Goal: Transaction & Acquisition: Purchase product/service

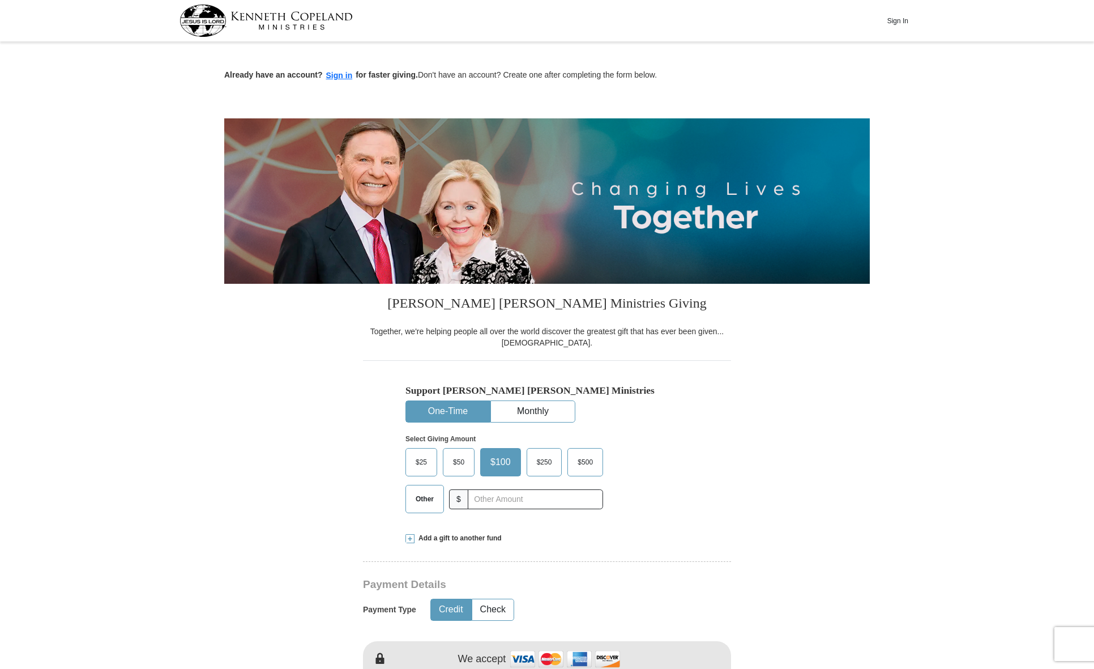
click at [426, 500] on span "Other" at bounding box center [424, 498] width 29 height 17
click at [0, 0] on input "Other" at bounding box center [0, 0] width 0 height 0
click at [429, 536] on span "Add a gift to another fund" at bounding box center [457, 538] width 87 height 10
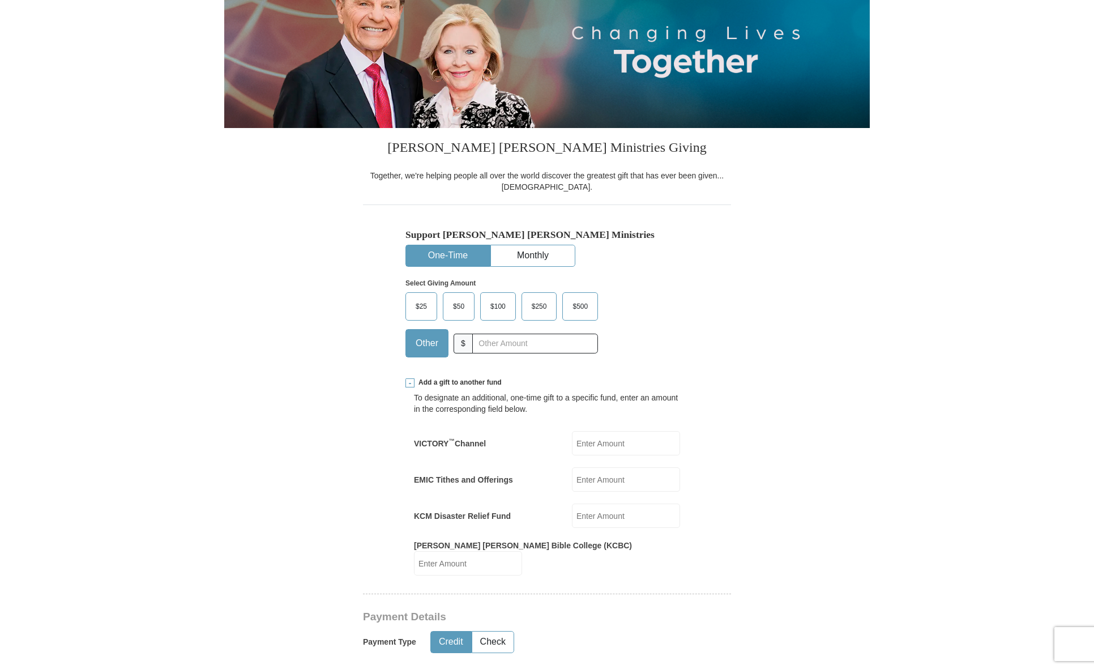
scroll to position [170, 0]
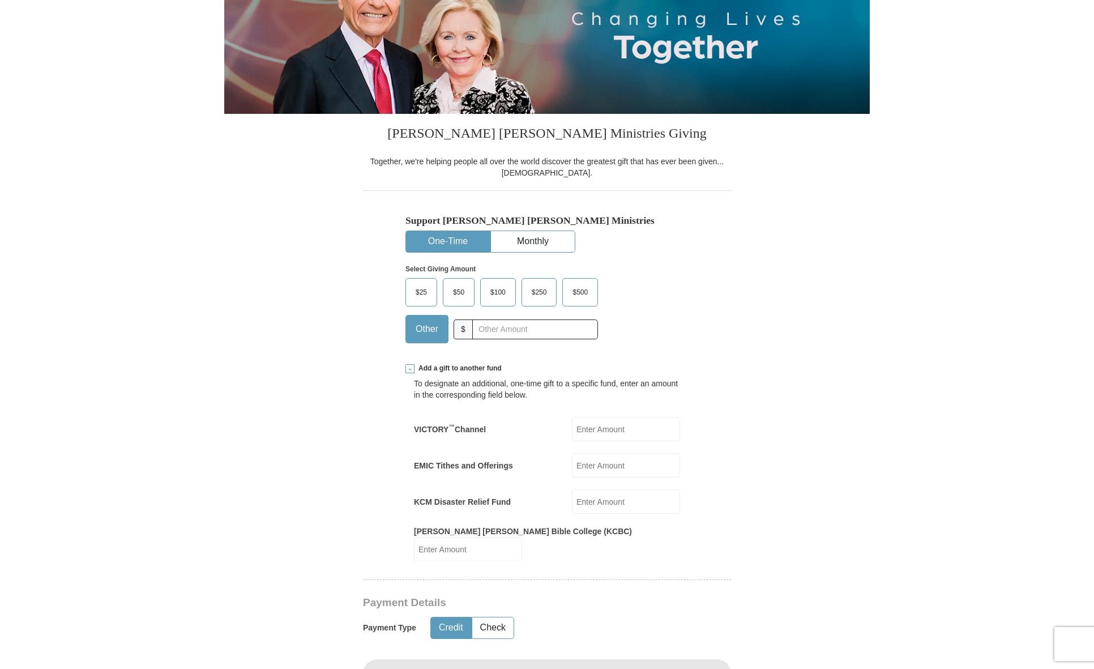
click at [597, 462] on input "EMIC Tithes and Offerings" at bounding box center [626, 465] width 108 height 24
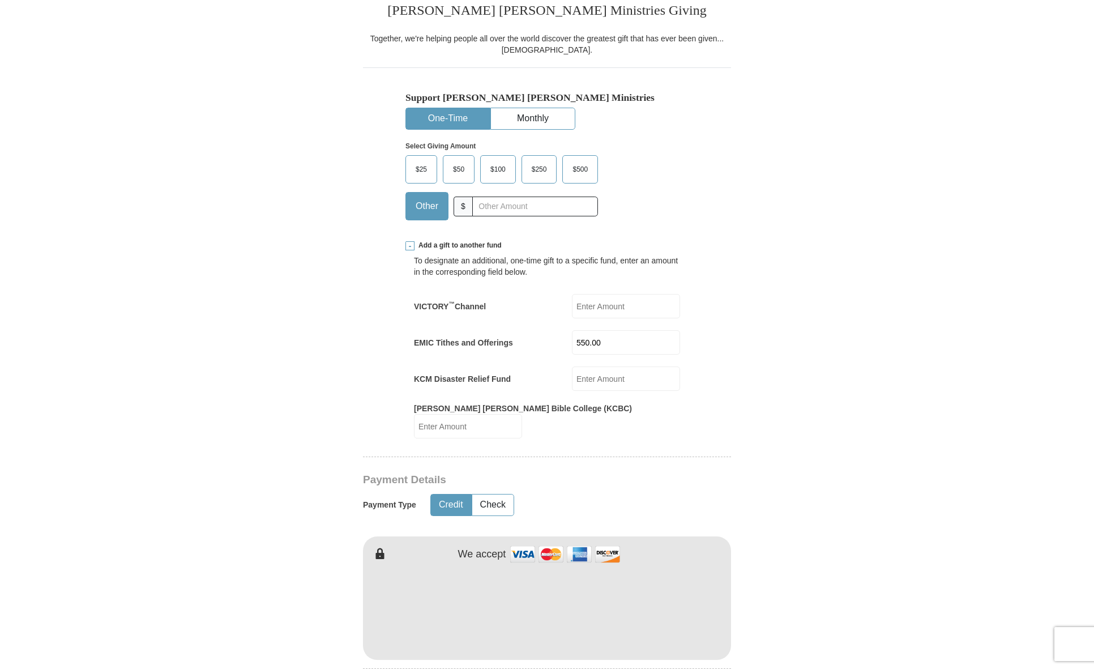
scroll to position [396, 0]
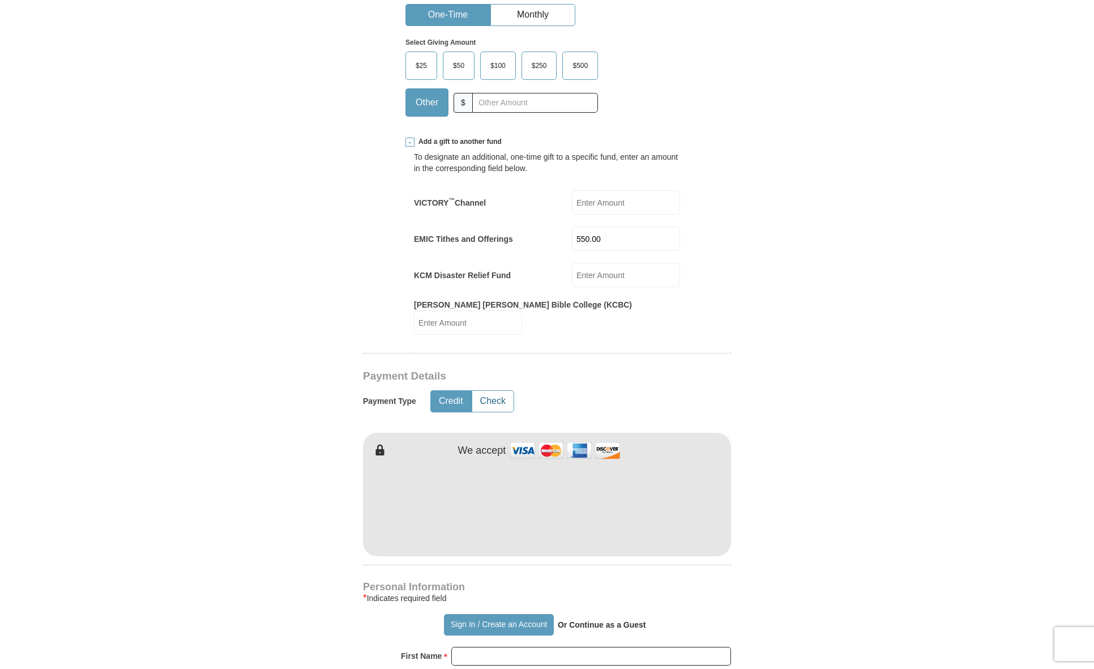
type input "550.00"
click at [495, 391] on button "Check" at bounding box center [492, 401] width 41 height 21
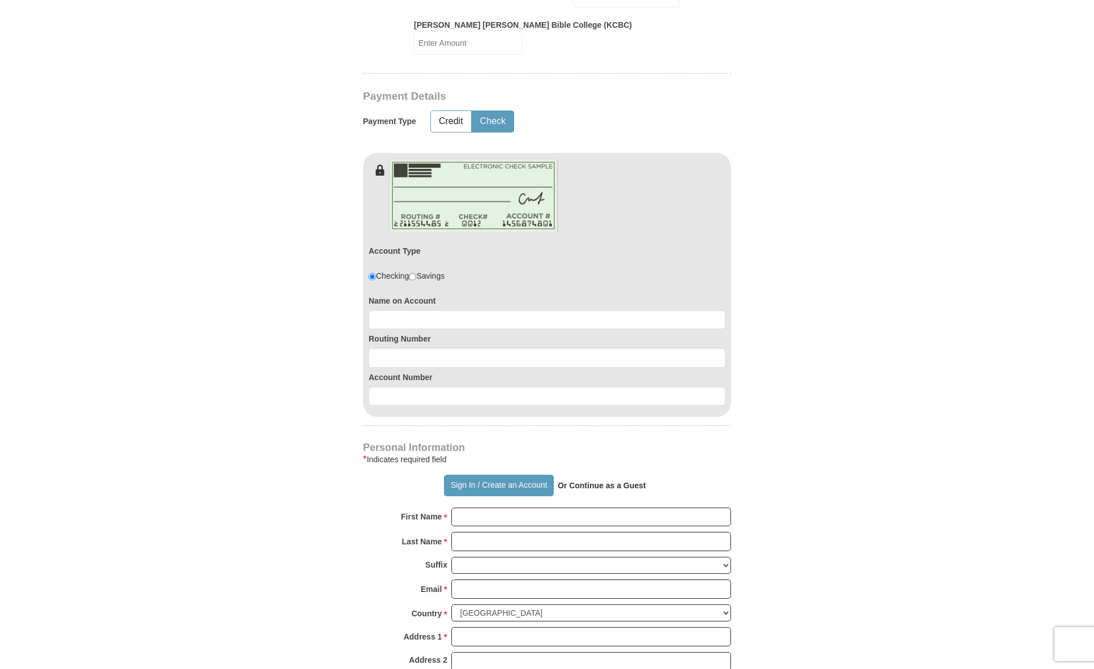
scroll to position [679, 0]
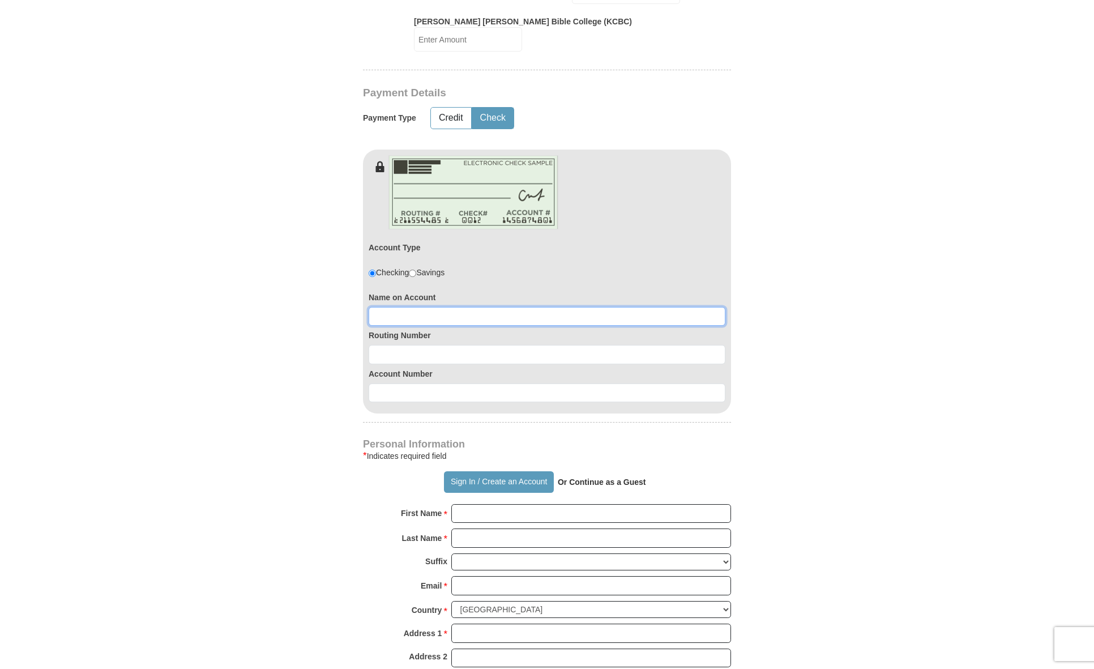
click at [444, 307] on input at bounding box center [547, 316] width 357 height 19
click at [446, 307] on input "Melynda" at bounding box center [547, 316] width 357 height 19
type input "Melynda Smith"
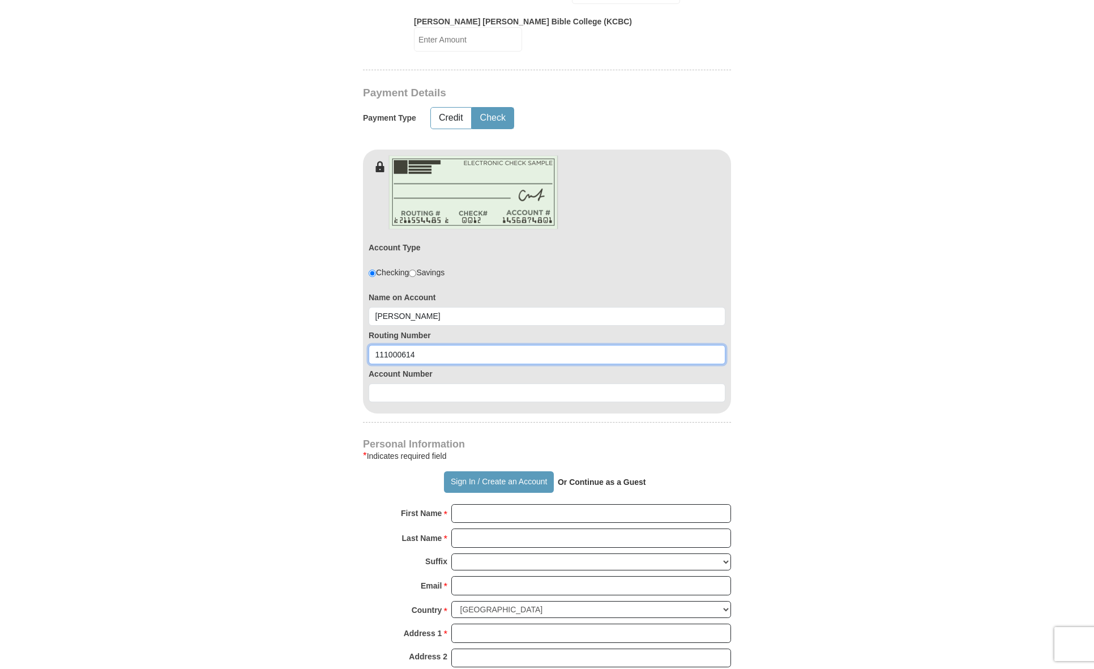
type input "111000614"
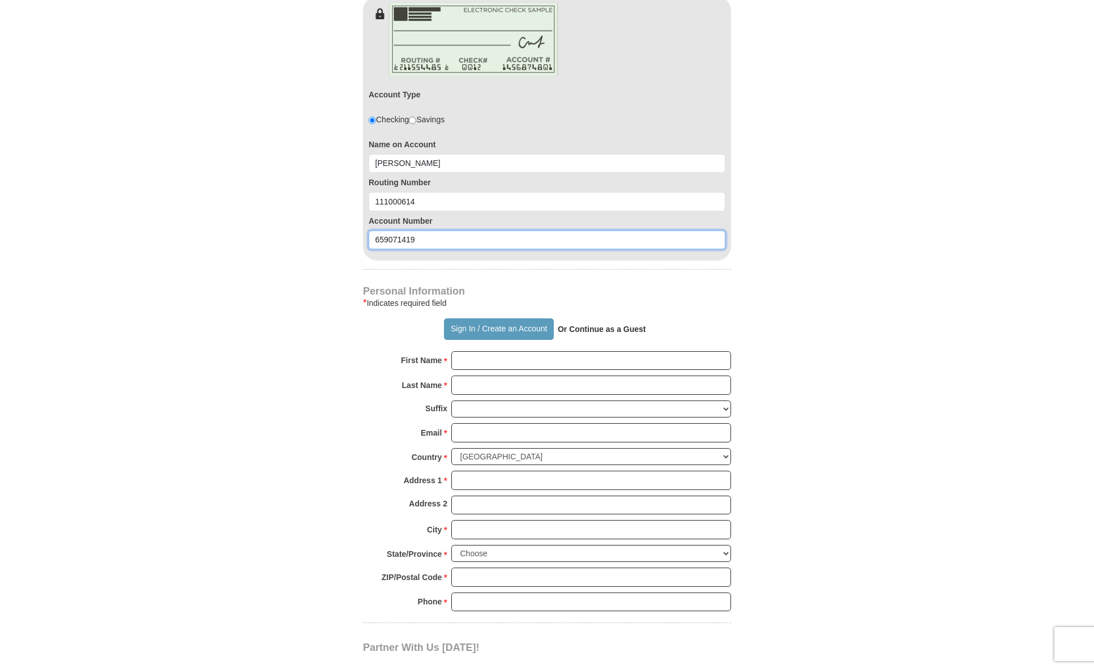
scroll to position [906, 0]
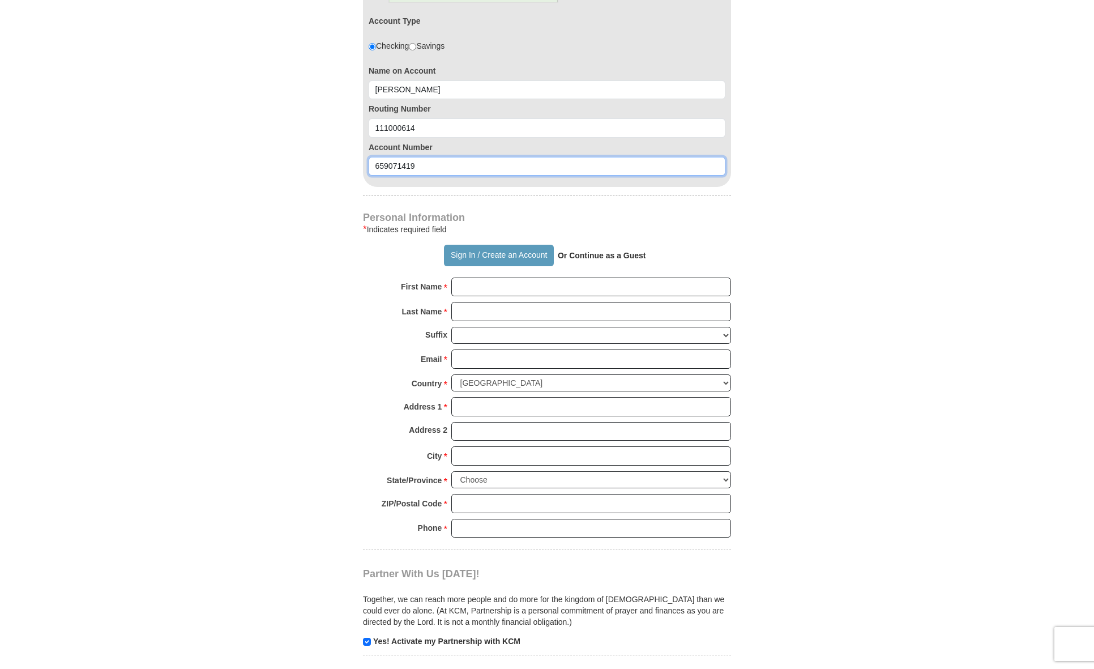
type input "659071419"
click at [515, 277] on input "First Name *" at bounding box center [591, 286] width 280 height 19
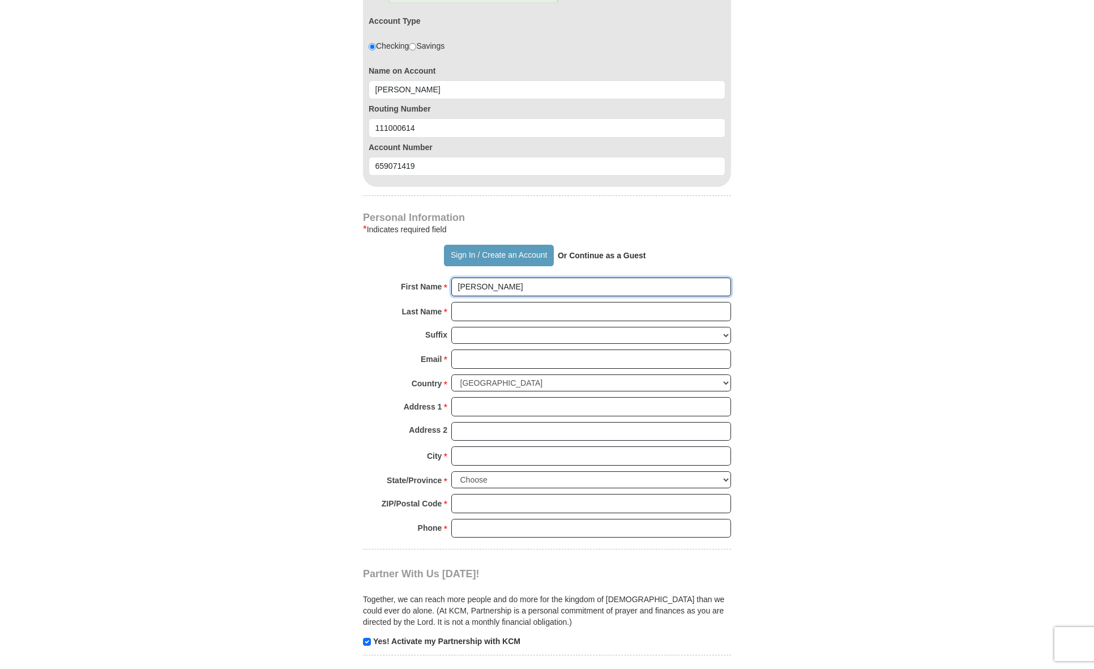
type input "Melynda"
type input "Smith"
type input "ssmith3207@aol.com"
type input "7030 Hunters Ridge Drive"
type input "Dallas"
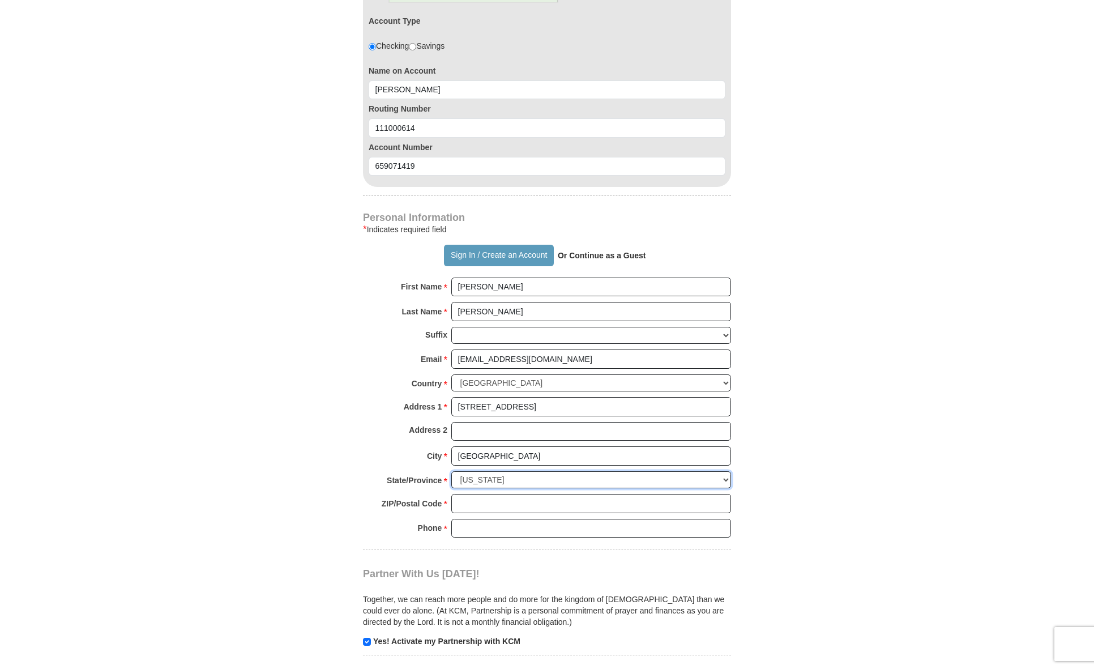
select select "TX"
type input "75248"
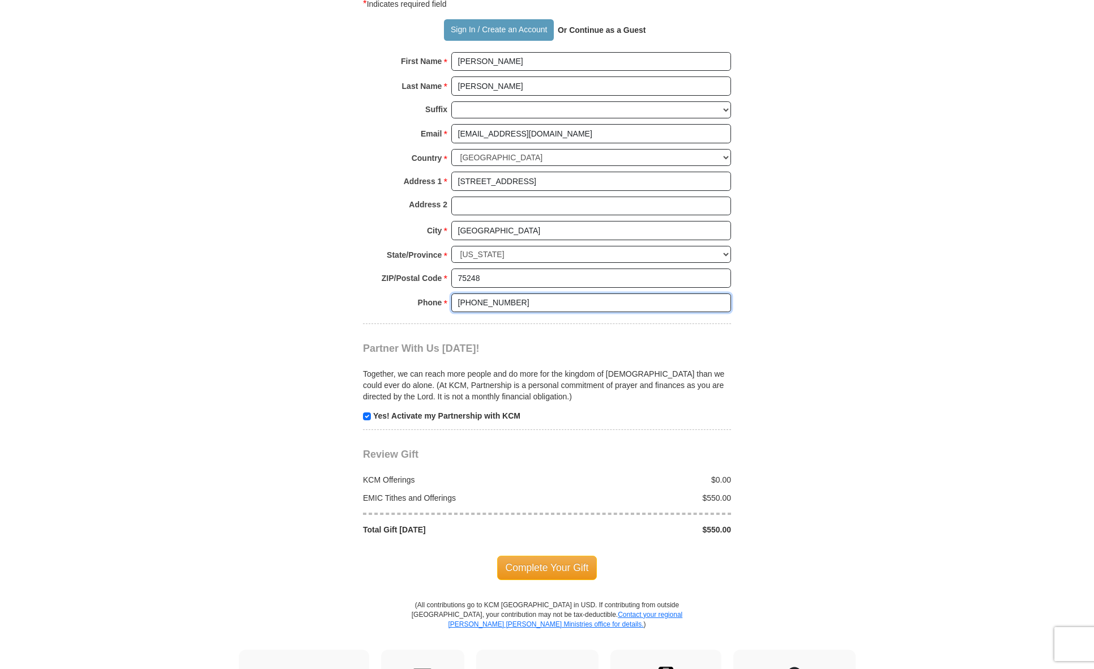
scroll to position [1132, 0]
type input "972-991-4633"
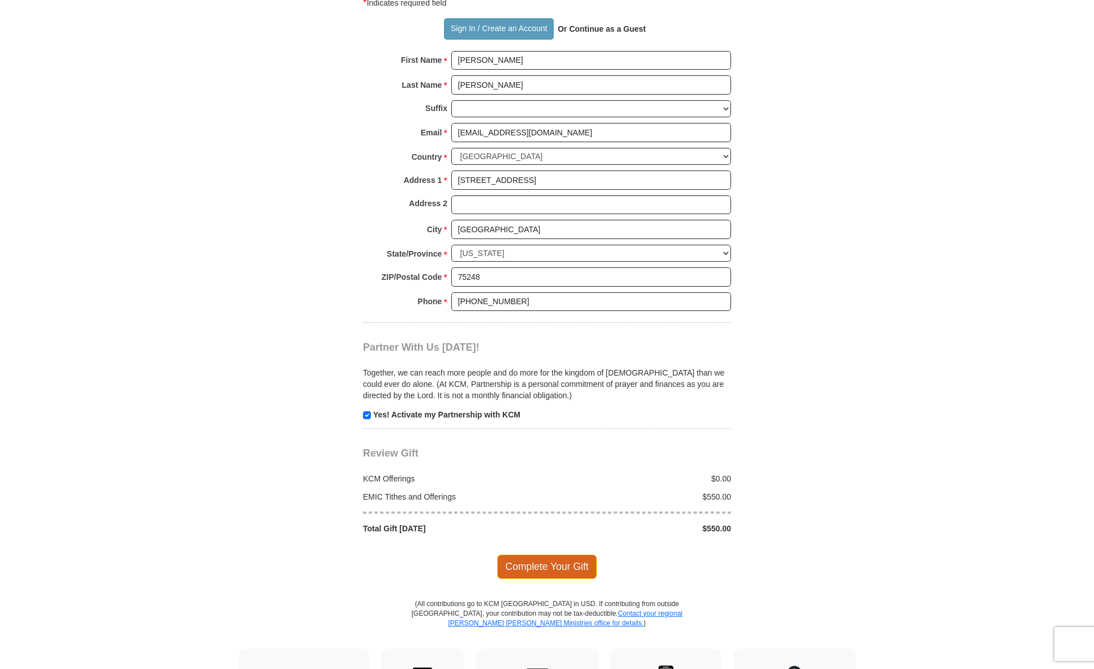
click at [521, 554] on span "Complete Your Gift" at bounding box center [547, 566] width 100 height 24
